Goal: Information Seeking & Learning: Learn about a topic

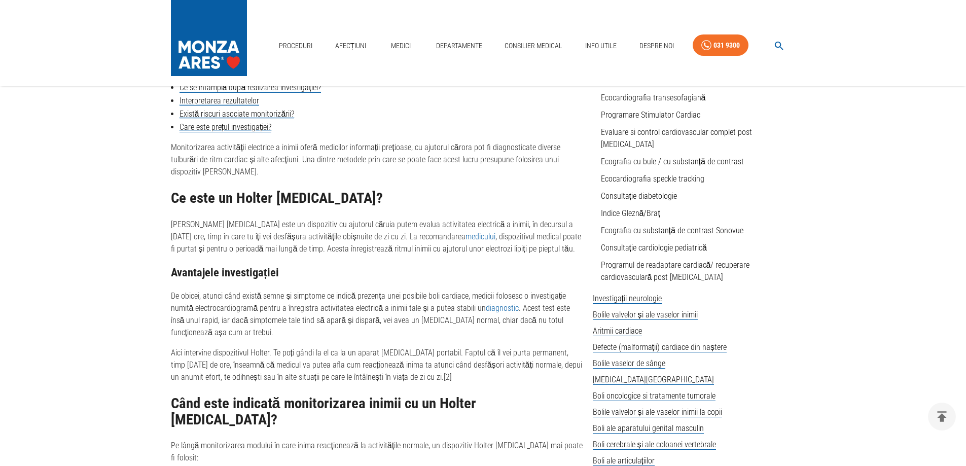
scroll to position [406, 0]
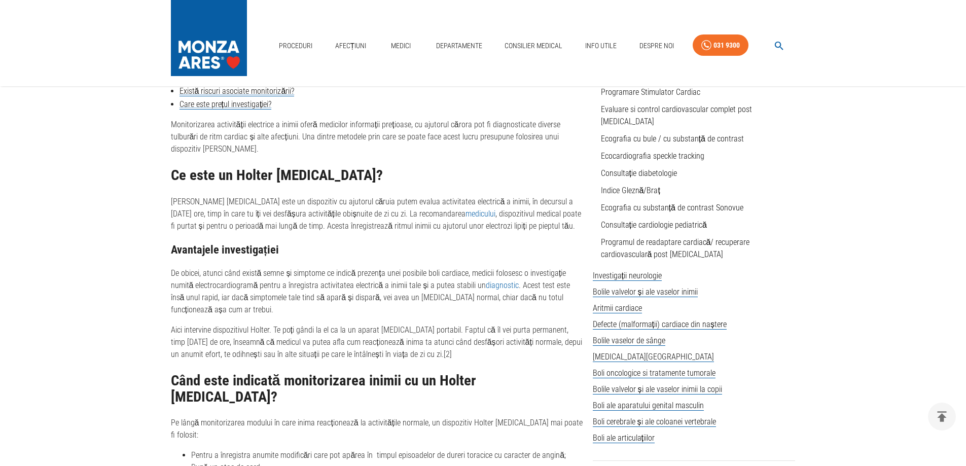
click at [399, 267] on p "De obicei, atunci când există semne și simptome ce indică prezența unei posibil…" at bounding box center [378, 291] width 414 height 49
click at [221, 288] on p "De obicei, atunci când există semne și simptome ce indică prezența unei posibil…" at bounding box center [378, 291] width 414 height 49
click at [238, 286] on p "De obicei, atunci când există semne și simptome ce indică prezența unei posibil…" at bounding box center [378, 291] width 414 height 49
click at [514, 285] on p "De obicei, atunci când există semne și simptome ce indică prezența unei posibil…" at bounding box center [378, 291] width 414 height 49
click at [256, 330] on p "Aici intervine dispozitivul Holter. Te poți gândi la el ca la un aparat [MEDICA…" at bounding box center [378, 342] width 414 height 37
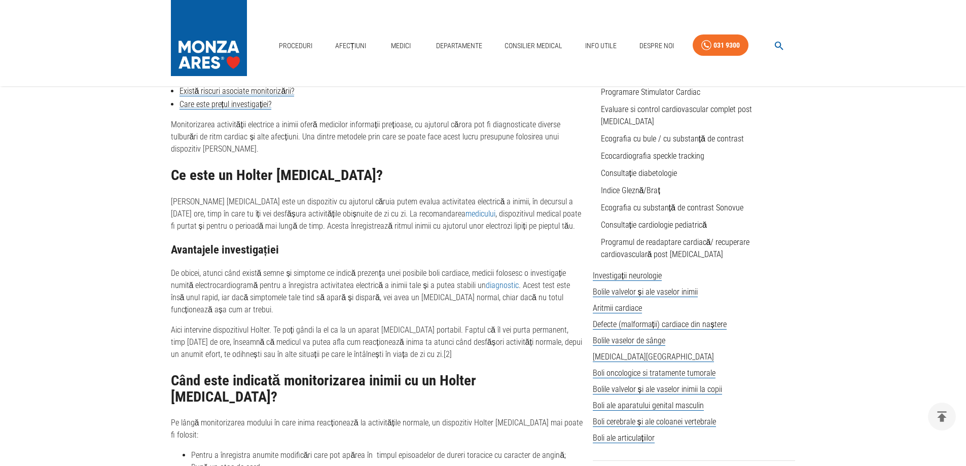
click at [259, 334] on p "Aici intervine dispozitivul Holter. Te poți gândi la el ca la un aparat [MEDICA…" at bounding box center [378, 342] width 414 height 37
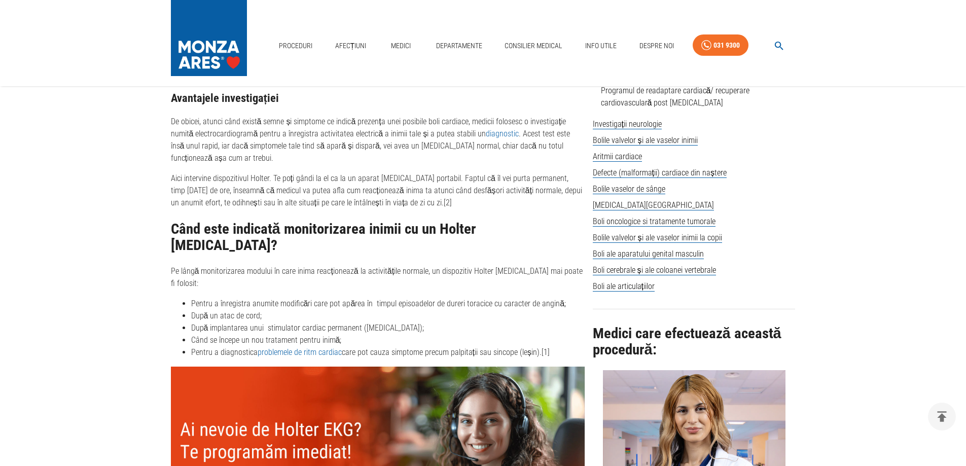
scroll to position [558, 0]
click at [349, 297] on li "Pentru a înregistra anumite modificări care pot apărea în timpul episoadelor de…" at bounding box center [388, 303] width 394 height 12
click at [223, 322] on li "După implantarea unui stimulator cardiac permanent ([MEDICAL_DATA]);" at bounding box center [388, 328] width 394 height 12
click at [225, 334] on li "Când se începe un nou tratament pentru inimă;" at bounding box center [388, 340] width 394 height 12
click at [229, 334] on li "Când se începe un nou tratament pentru inimă;" at bounding box center [388, 340] width 394 height 12
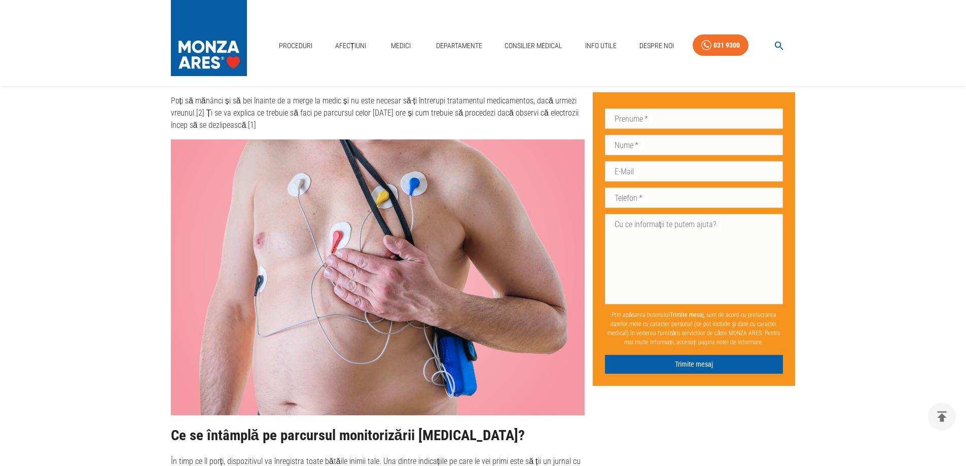
scroll to position [1218, 0]
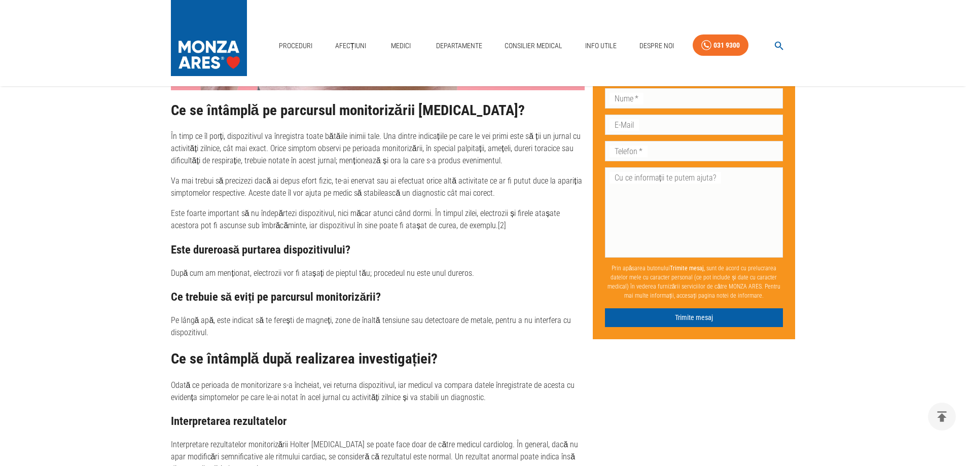
scroll to position [1421, 0]
